Goal: Obtain resource: Download file/media

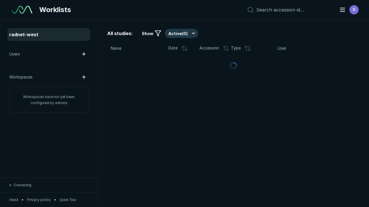
scroll to position [1572, 2398]
